Goal: Information Seeking & Learning: Learn about a topic

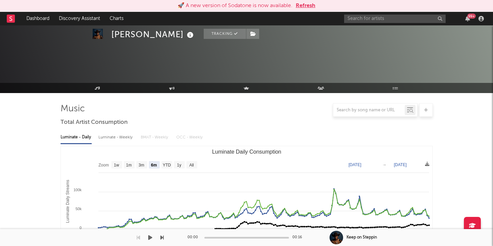
select select "6m"
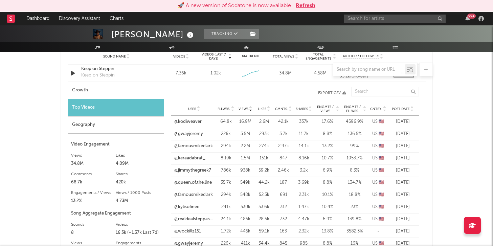
click at [316, 4] on div "🚀 A new version of Sodatone is now available. Refresh" at bounding box center [246, 6] width 486 height 8
click at [312, 4] on button "Refresh" at bounding box center [306, 6] width 20 height 8
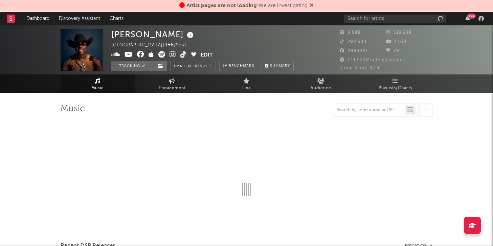
select select "6m"
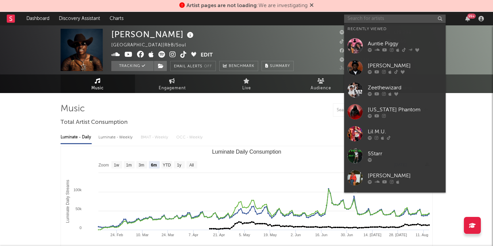
click at [367, 20] on input "text" at bounding box center [394, 19] width 101 height 8
click at [385, 42] on div "Auntie Piggy" at bounding box center [405, 44] width 74 height 8
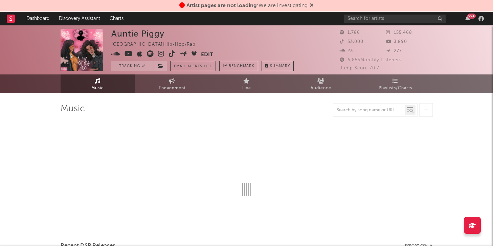
select select "6m"
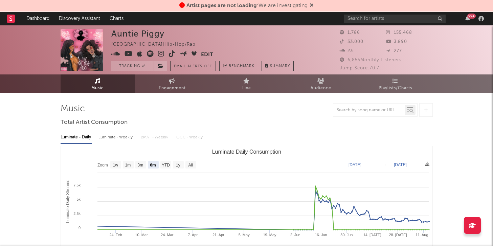
click at [171, 56] on icon at bounding box center [172, 53] width 6 height 7
click at [117, 54] on icon at bounding box center [115, 53] width 9 height 7
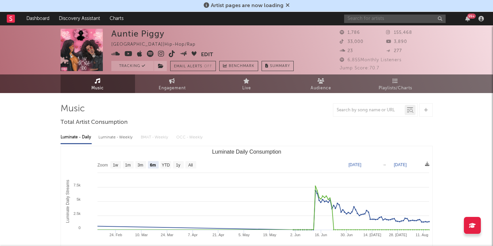
click at [358, 19] on input "text" at bounding box center [394, 19] width 101 height 8
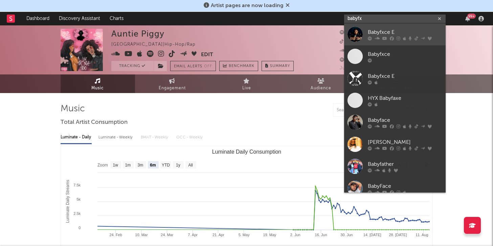
type input "babyfx"
click at [396, 31] on div "Babyfxce E" at bounding box center [405, 32] width 74 height 8
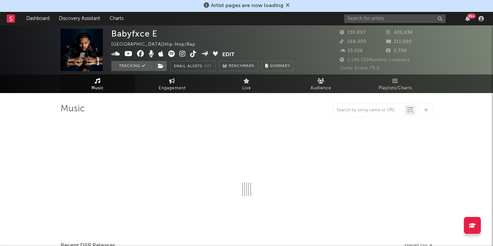
select select "6m"
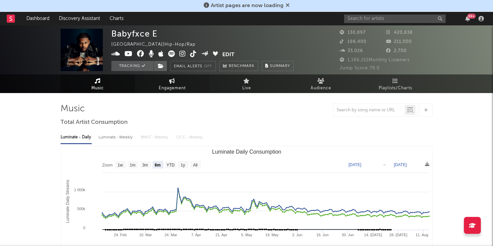
click at [155, 84] on link "Engagement" at bounding box center [172, 83] width 74 height 19
select select "1w"
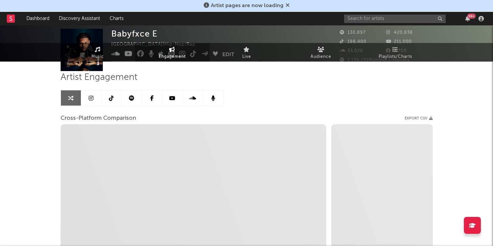
select select "1m"
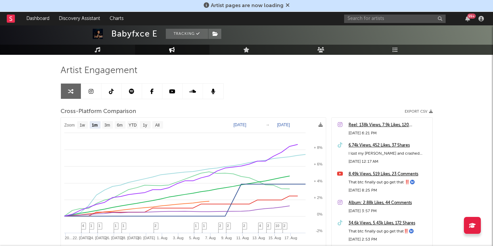
scroll to position [38, 0]
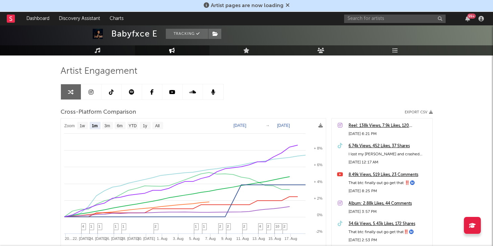
click at [241, 124] on text "[DATE]" at bounding box center [239, 125] width 13 height 5
type input "[DATE]"
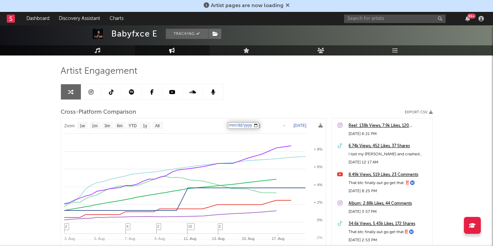
select select "1w"
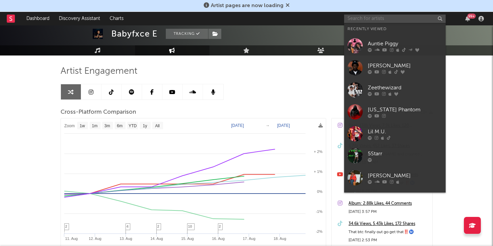
click at [355, 22] on input "text" at bounding box center [394, 19] width 101 height 8
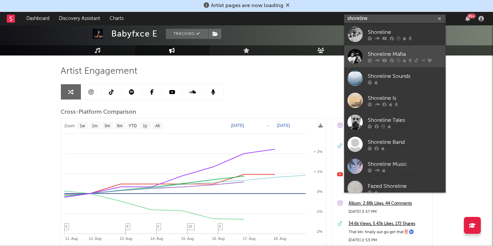
type input "shoreline"
click at [374, 53] on div "Shoreline Mafia" at bounding box center [405, 54] width 74 height 8
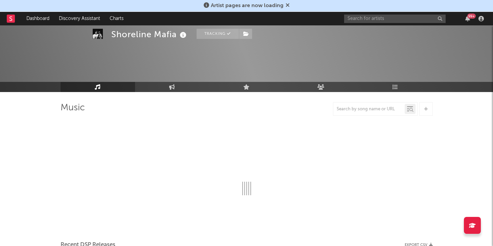
scroll to position [38, 0]
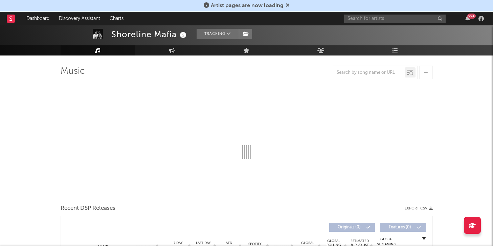
select select "6m"
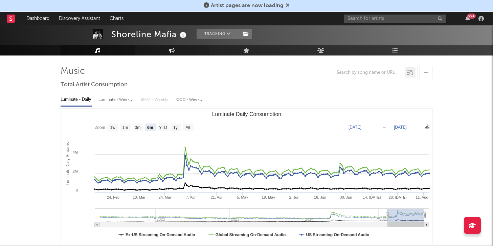
click at [173, 53] on link "Engagement" at bounding box center [172, 50] width 74 height 10
select select "1w"
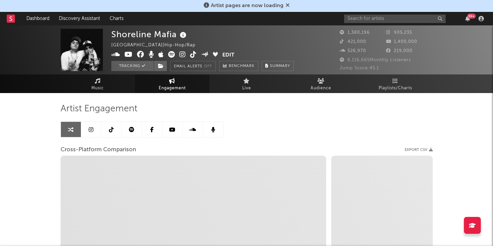
select select "1m"
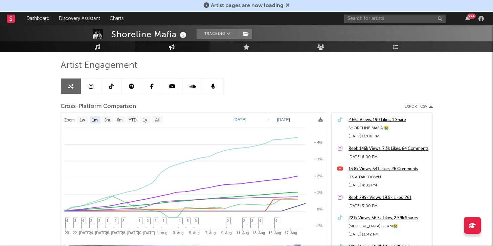
scroll to position [40, 0]
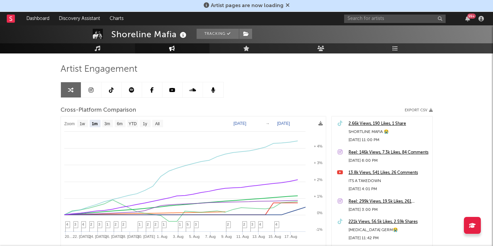
click at [240, 125] on rect at bounding box center [193, 204] width 265 height 177
click at [237, 124] on text "[DATE]" at bounding box center [239, 123] width 13 height 5
type input "[DATE]"
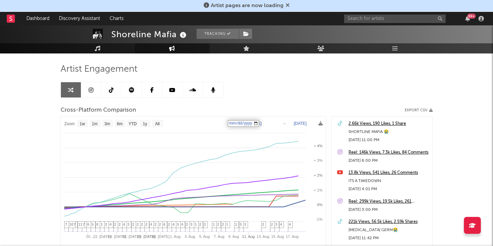
select select "1w"
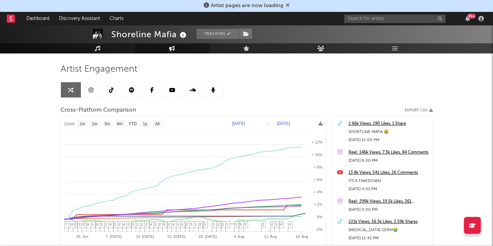
click at [235, 124] on text "[DATE]" at bounding box center [238, 123] width 13 height 5
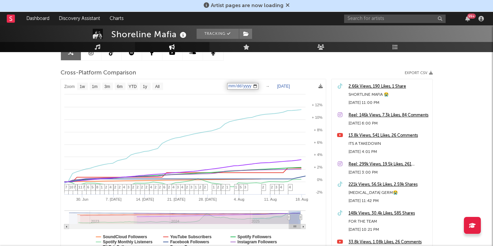
scroll to position [74, 0]
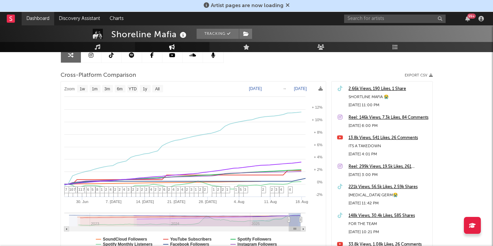
select select "1w"
click at [362, 18] on input "text" at bounding box center [394, 19] width 101 height 8
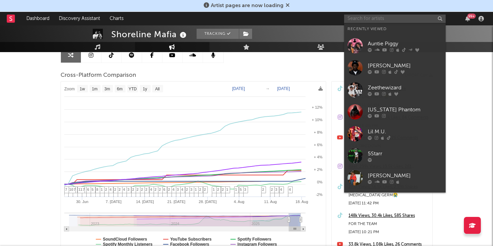
type input "l"
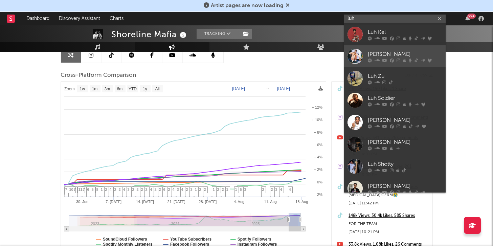
type input "luh"
click at [397, 49] on link "[PERSON_NAME]" at bounding box center [394, 56] width 101 height 22
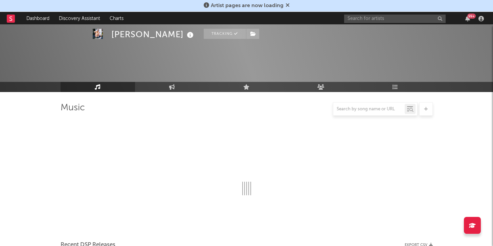
scroll to position [74, 0]
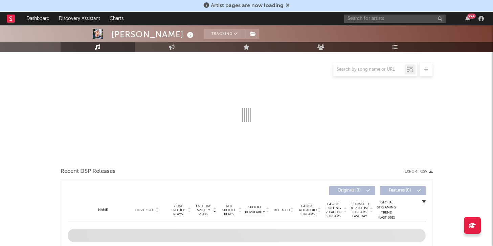
select select "6m"
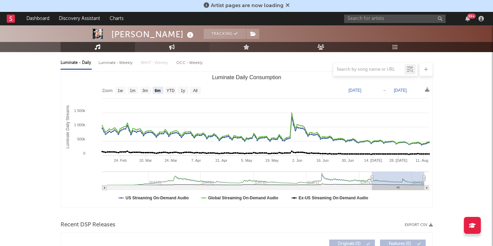
click at [185, 49] on link "Engagement" at bounding box center [172, 47] width 74 height 10
select select "1w"
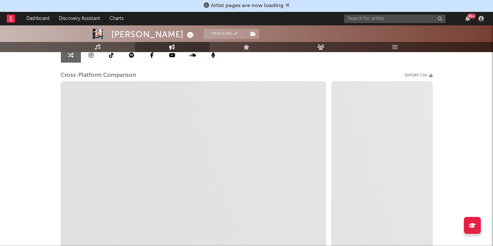
select select "1m"
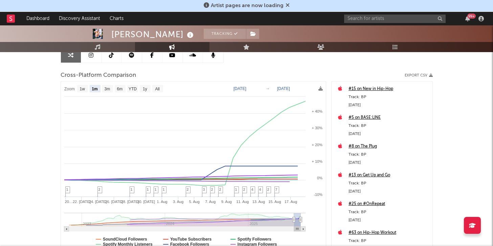
click at [242, 90] on text "[DATE]" at bounding box center [239, 88] width 13 height 5
click at [241, 89] on input "[DATE]" at bounding box center [243, 88] width 31 height 7
type input "[DATE]"
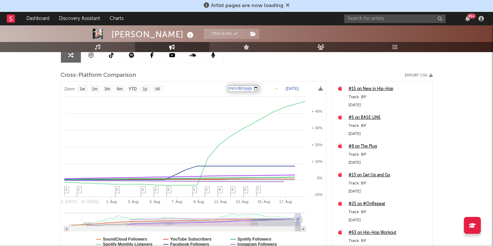
select select "1w"
